Goal: Transaction & Acquisition: Purchase product/service

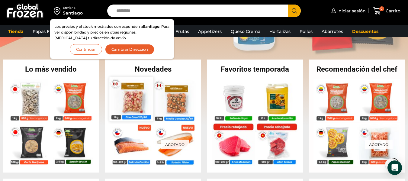
scroll to position [108, 0]
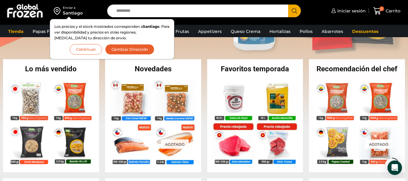
click at [84, 48] on button "Continuar" at bounding box center [86, 49] width 32 height 11
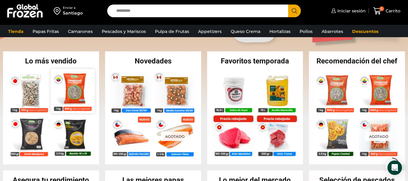
scroll to position [118, 0]
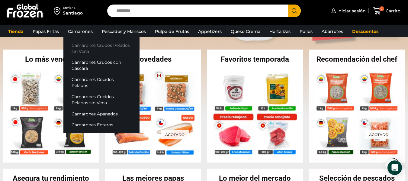
click at [82, 45] on link "Camarones Crudos Pelados sin Vena" at bounding box center [101, 48] width 76 height 17
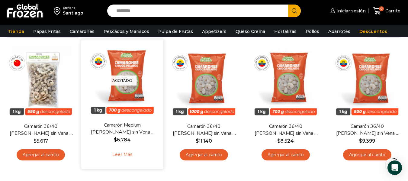
scroll to position [47, 0]
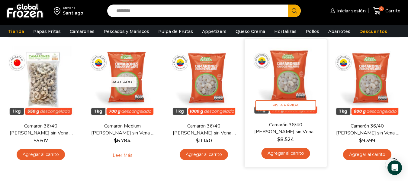
click at [280, 152] on link "Agregar al carrito" at bounding box center [285, 153] width 49 height 11
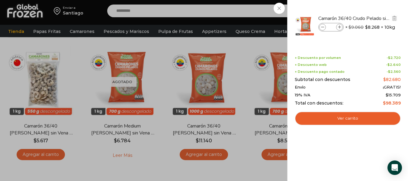
click at [340, 27] on icon at bounding box center [339, 27] width 3 height 3
type input "*"
click at [372, 18] on div "2 Carrito 2 2 Shopping Cart *" at bounding box center [387, 11] width 30 height 14
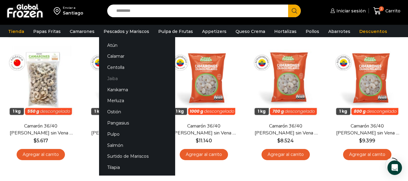
click at [110, 77] on link "Jaiba" at bounding box center [137, 78] width 76 height 11
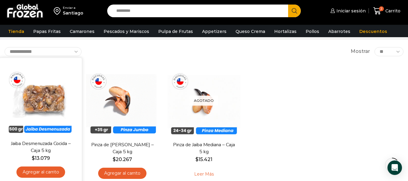
scroll to position [28, 0]
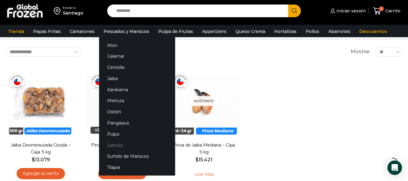
click at [107, 146] on link "Salmón" at bounding box center [137, 145] width 76 height 11
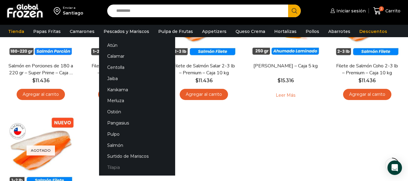
scroll to position [106, 0]
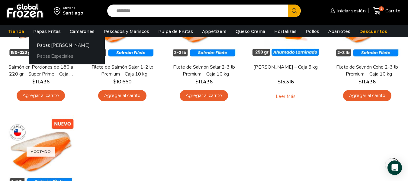
click at [47, 56] on link "Papas Especiales" at bounding box center [67, 56] width 76 height 11
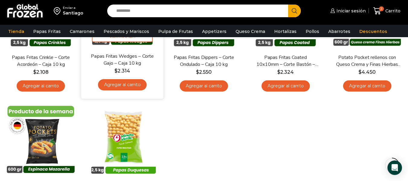
scroll to position [115, 0]
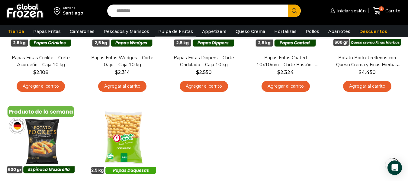
click at [168, 31] on link "Pulpa de Frutas" at bounding box center [175, 31] width 41 height 11
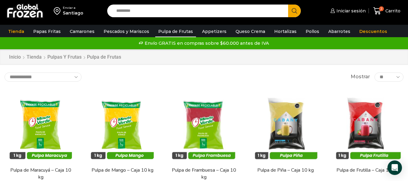
click at [168, 31] on link "Pulpa de Frutas" at bounding box center [175, 31] width 41 height 11
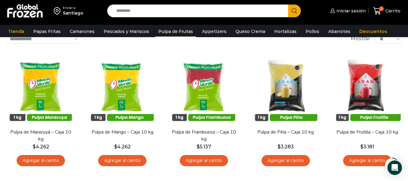
scroll to position [42, 0]
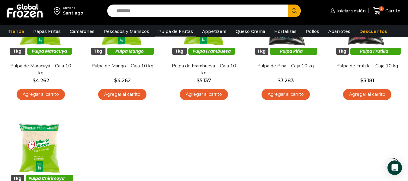
scroll to position [107, 0]
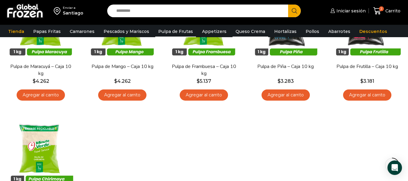
click at [245, 31] on link "Queso Crema" at bounding box center [251, 31] width 36 height 11
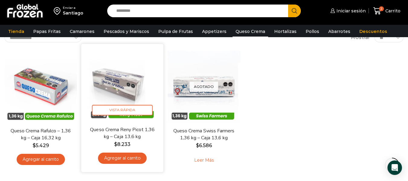
scroll to position [50, 0]
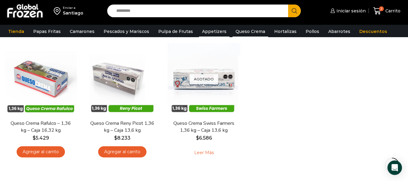
click at [210, 31] on link "Appetizers" at bounding box center [214, 31] width 31 height 11
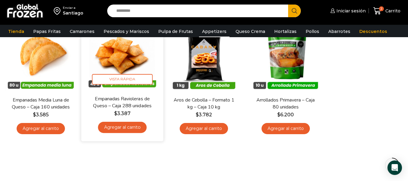
scroll to position [73, 0]
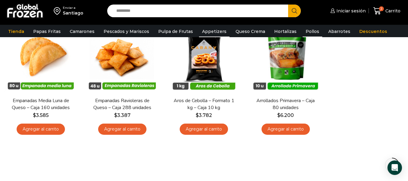
click at [303, 31] on link "Pollos" at bounding box center [313, 31] width 20 height 11
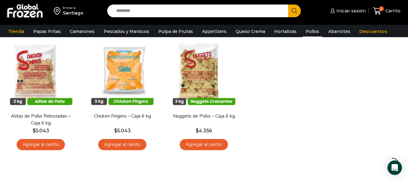
scroll to position [57, 0]
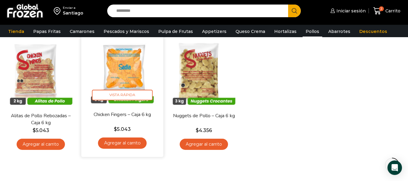
click at [127, 66] on img at bounding box center [122, 69] width 73 height 73
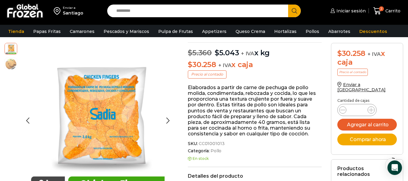
scroll to position [47, 0]
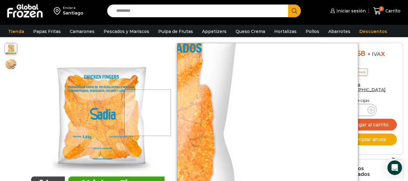
click at [164, 113] on div at bounding box center [148, 112] width 47 height 47
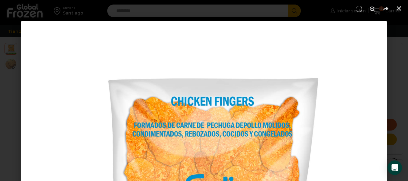
scroll to position [101, 0]
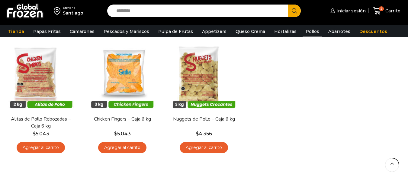
scroll to position [57, 0]
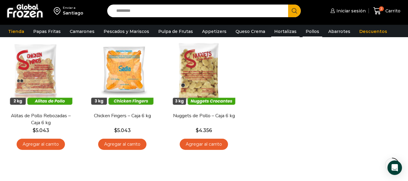
click at [278, 31] on link "Hortalizas" at bounding box center [285, 31] width 28 height 11
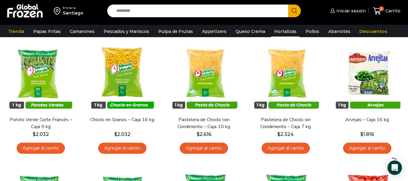
scroll to position [53, 0]
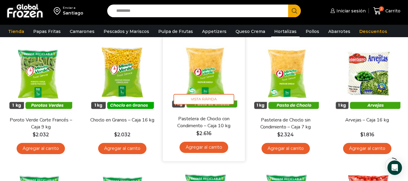
click at [201, 65] on img at bounding box center [204, 73] width 73 height 73
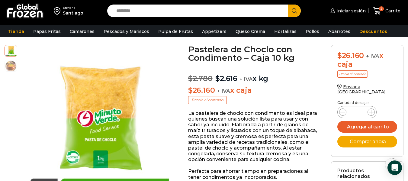
scroll to position [37, 0]
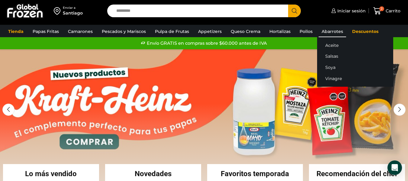
click at [328, 30] on link "Abarrotes" at bounding box center [333, 31] width 28 height 11
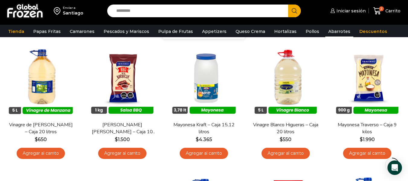
scroll to position [175, 0]
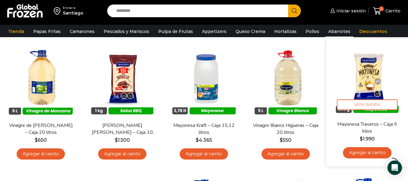
click at [363, 153] on link "Agregar al carrito" at bounding box center [367, 152] width 49 height 11
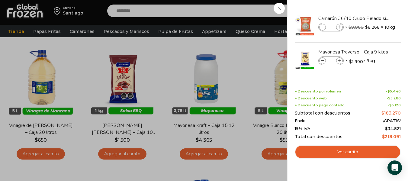
click at [372, 18] on div "3 Carrito 3 3 Shopping Cart *" at bounding box center [387, 11] width 30 height 14
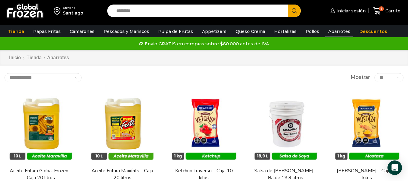
scroll to position [0, 0]
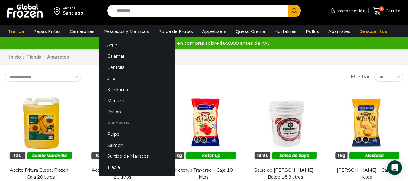
click at [120, 120] on link "Pangasius" at bounding box center [137, 123] width 76 height 11
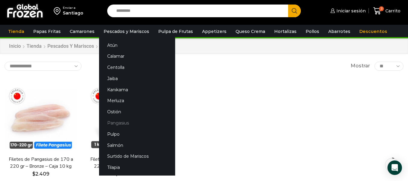
scroll to position [15, 0]
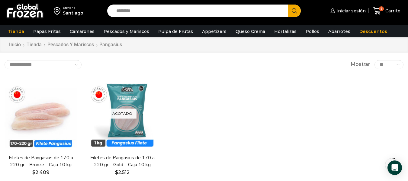
click at [128, 11] on input "Search input" at bounding box center [199, 11] width 172 height 13
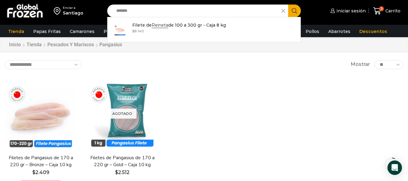
type input "*******"
click at [295, 12] on icon "Search button" at bounding box center [294, 10] width 5 height 5
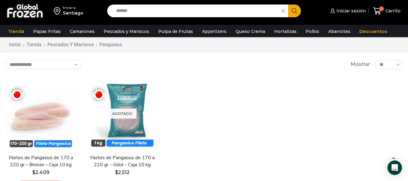
click at [295, 12] on icon "Search button" at bounding box center [294, 10] width 5 height 5
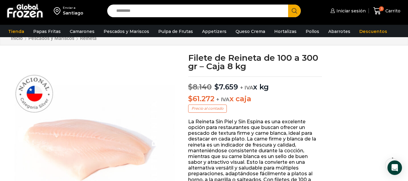
scroll to position [21, 0]
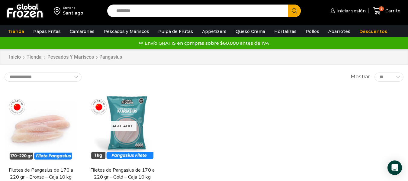
click at [141, 11] on input "Search input" at bounding box center [199, 11] width 172 height 13
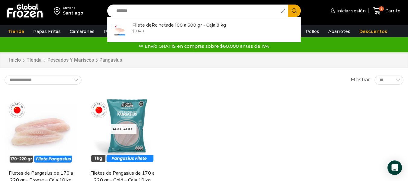
scroll to position [10, 0]
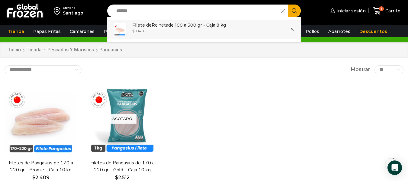
type input "*******"
click at [142, 26] on div "Enviar a [GEOGRAPHIC_DATA] Search input ******* Search Filete de Reineta de 100…" at bounding box center [204, 16] width 408 height 52
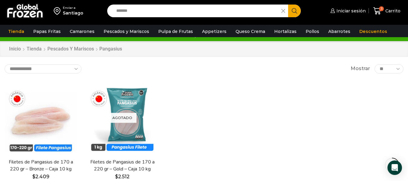
scroll to position [0, 0]
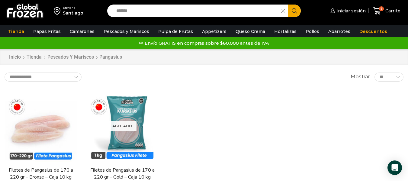
click at [294, 10] on icon "Search button" at bounding box center [294, 10] width 5 height 5
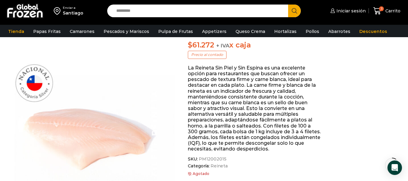
scroll to position [80, 0]
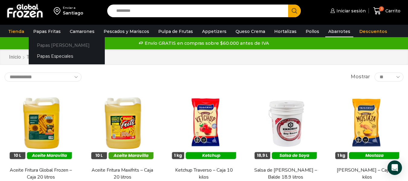
click at [57, 46] on link "Papas [PERSON_NAME]" at bounding box center [67, 45] width 76 height 11
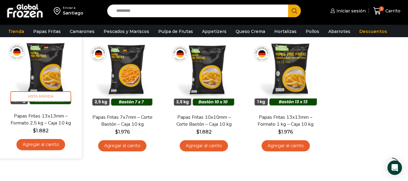
scroll to position [56, 0]
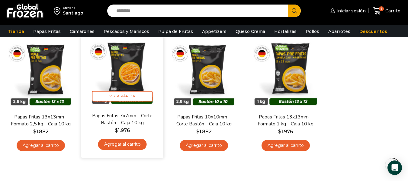
click at [129, 62] on img at bounding box center [122, 70] width 73 height 73
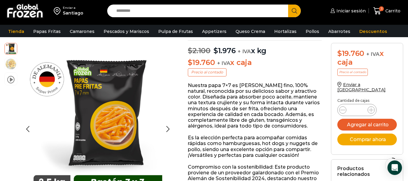
scroll to position [58, 0]
